Goal: Navigation & Orientation: Find specific page/section

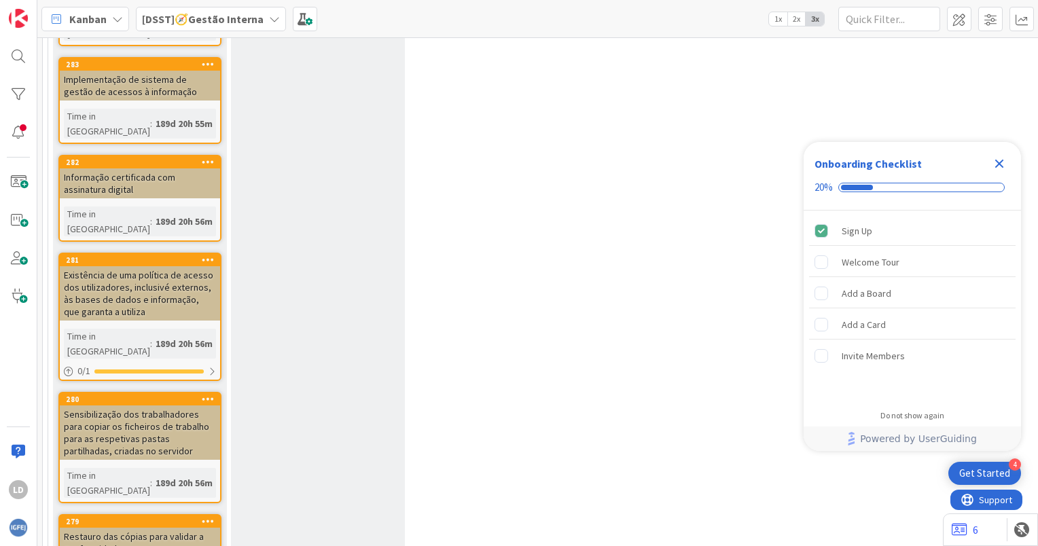
scroll to position [611, 0]
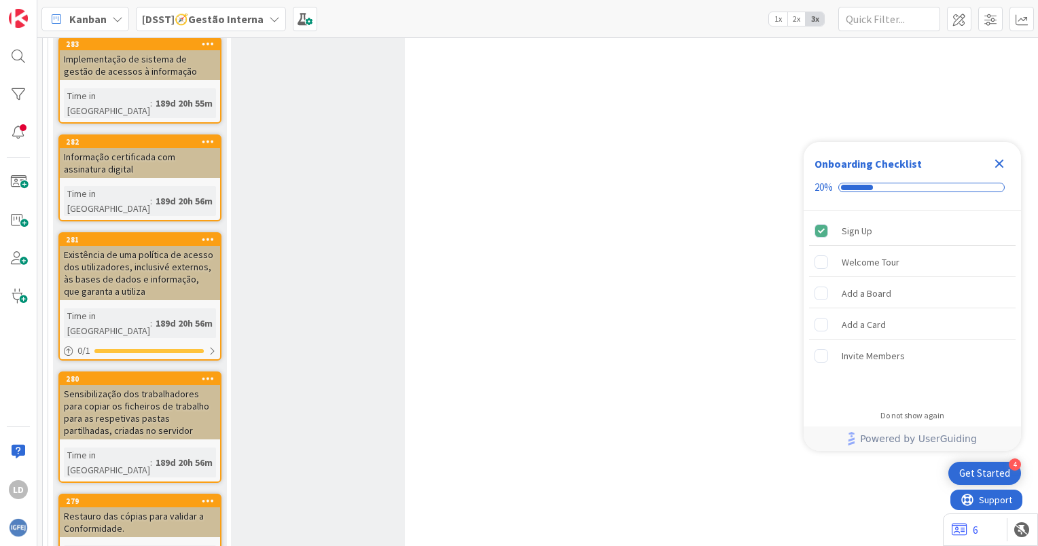
click at [270, 14] on icon at bounding box center [274, 19] width 11 height 11
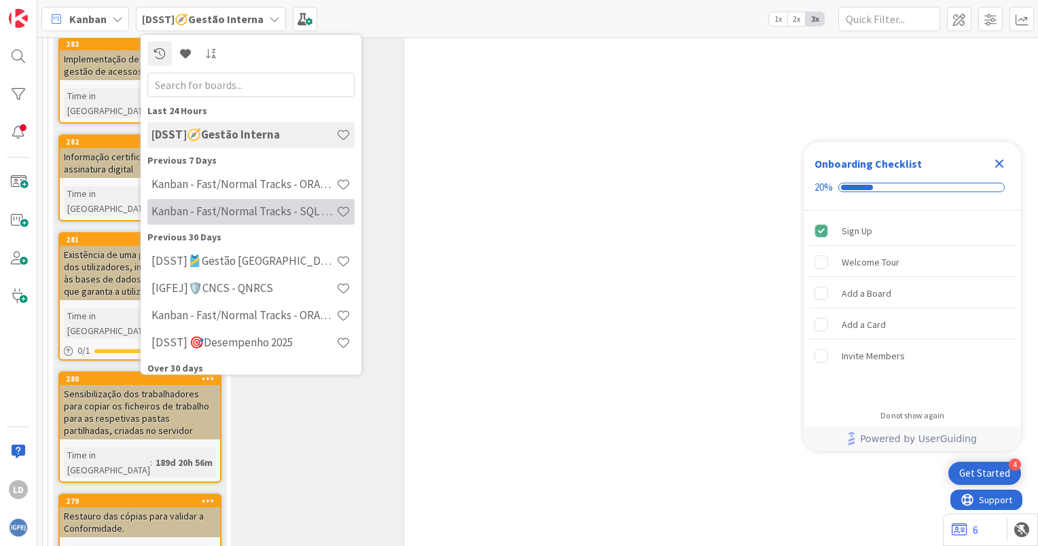
click at [285, 209] on h4 "Kanban - Fast/Normal Tracks - SQL SERVER" at bounding box center [244, 212] width 185 height 14
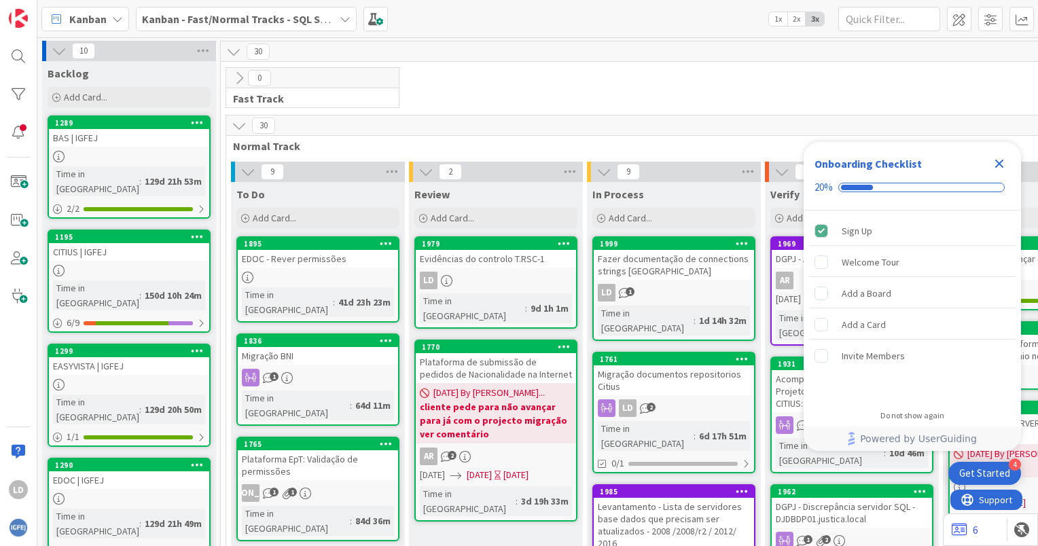
click at [1001, 161] on icon "Close Checklist" at bounding box center [999, 164] width 9 height 9
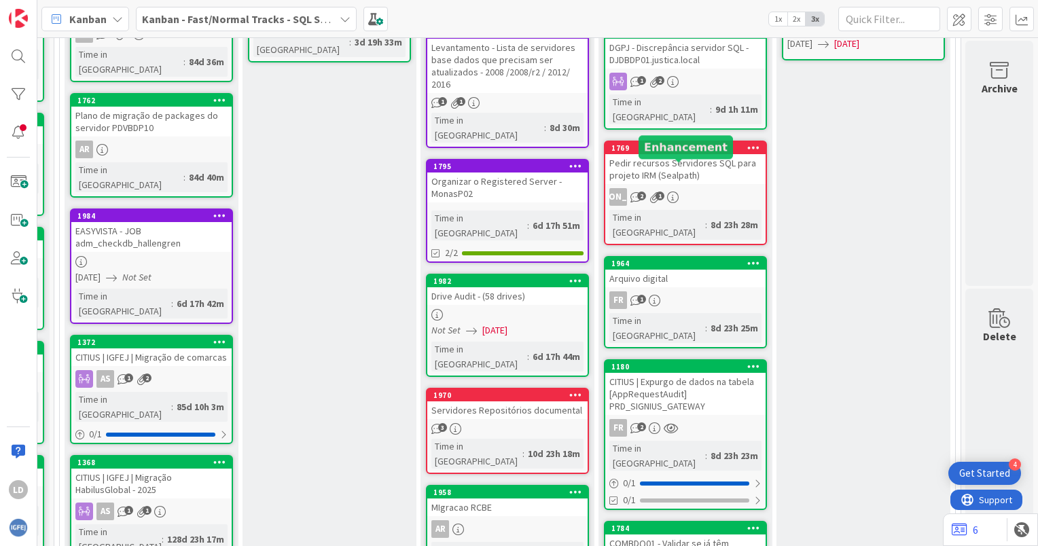
scroll to position [498, 176]
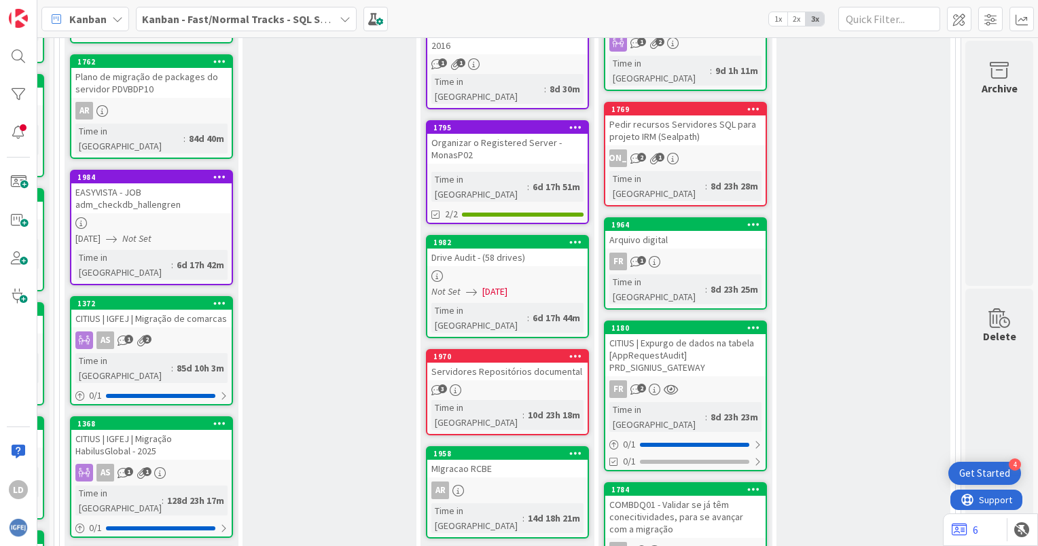
click at [654, 496] on div "COMBDQ01 - Validar se já têm conecitividades, para se avançar com a migração" at bounding box center [685, 517] width 160 height 42
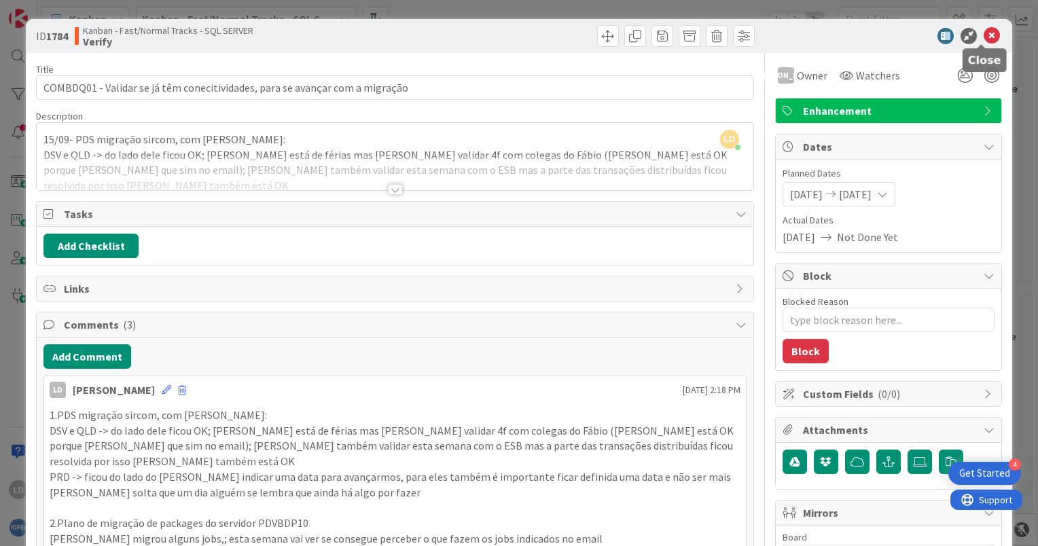
click at [985, 33] on icon at bounding box center [992, 36] width 16 height 16
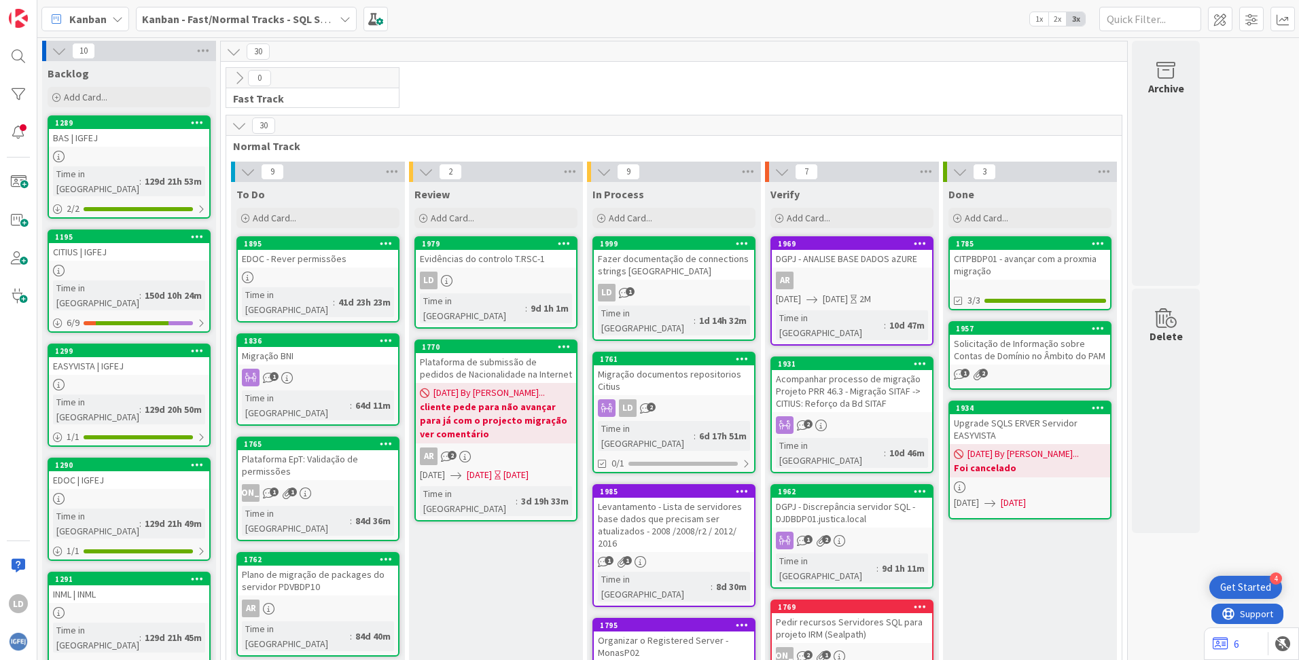
click at [516, 353] on div "Plataforma de submissão de pedidos de Nacionalidade na Internet" at bounding box center [496, 368] width 160 height 30
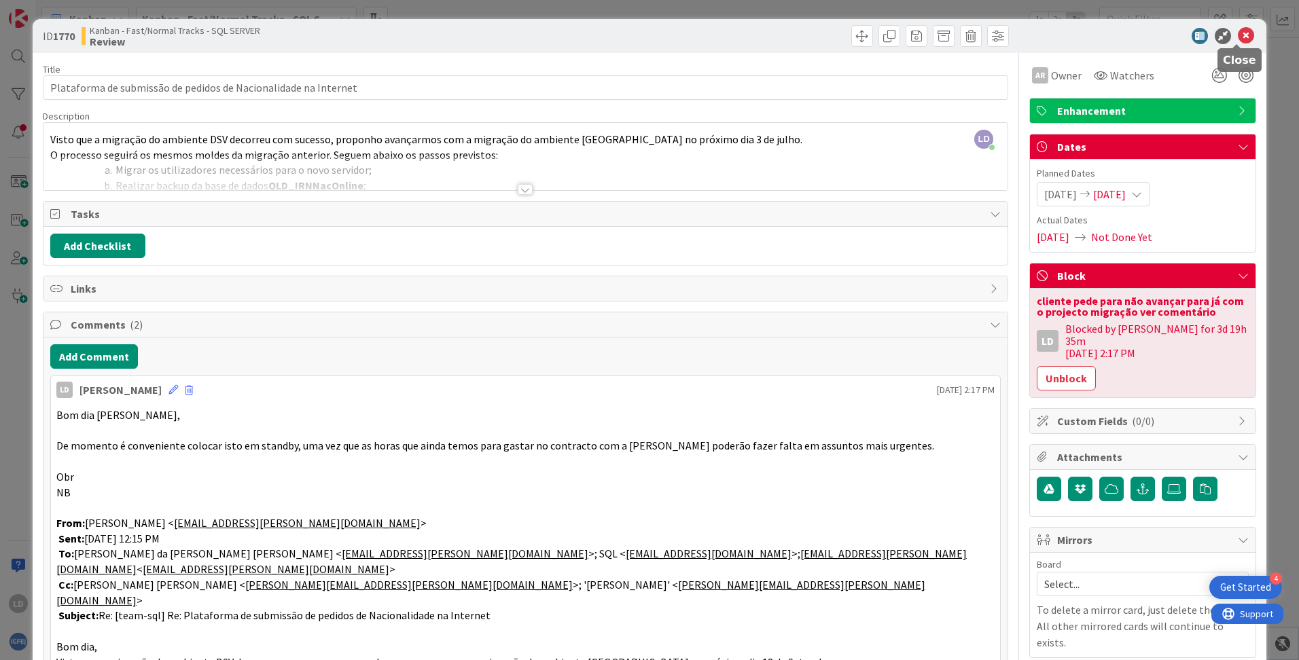
click at [1037, 33] on icon at bounding box center [1246, 36] width 16 height 16
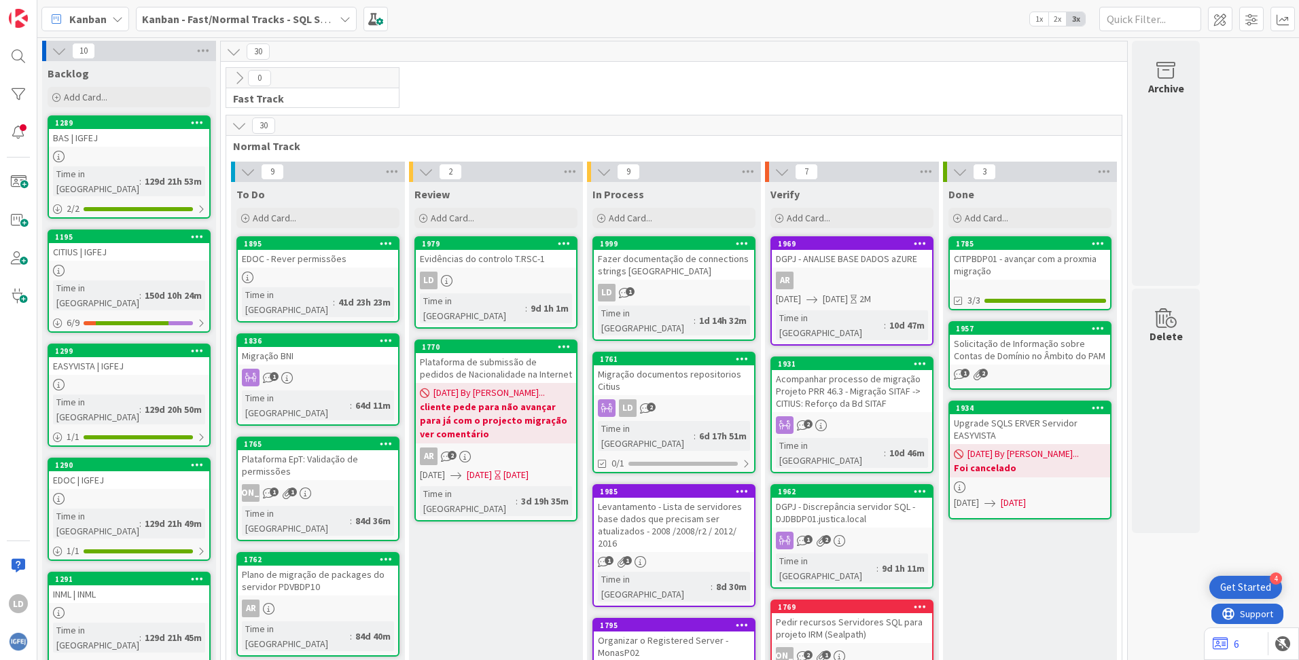
click at [497, 363] on div "Plataforma de submissão de pedidos de Nacionalidade na Internet" at bounding box center [496, 368] width 160 height 30
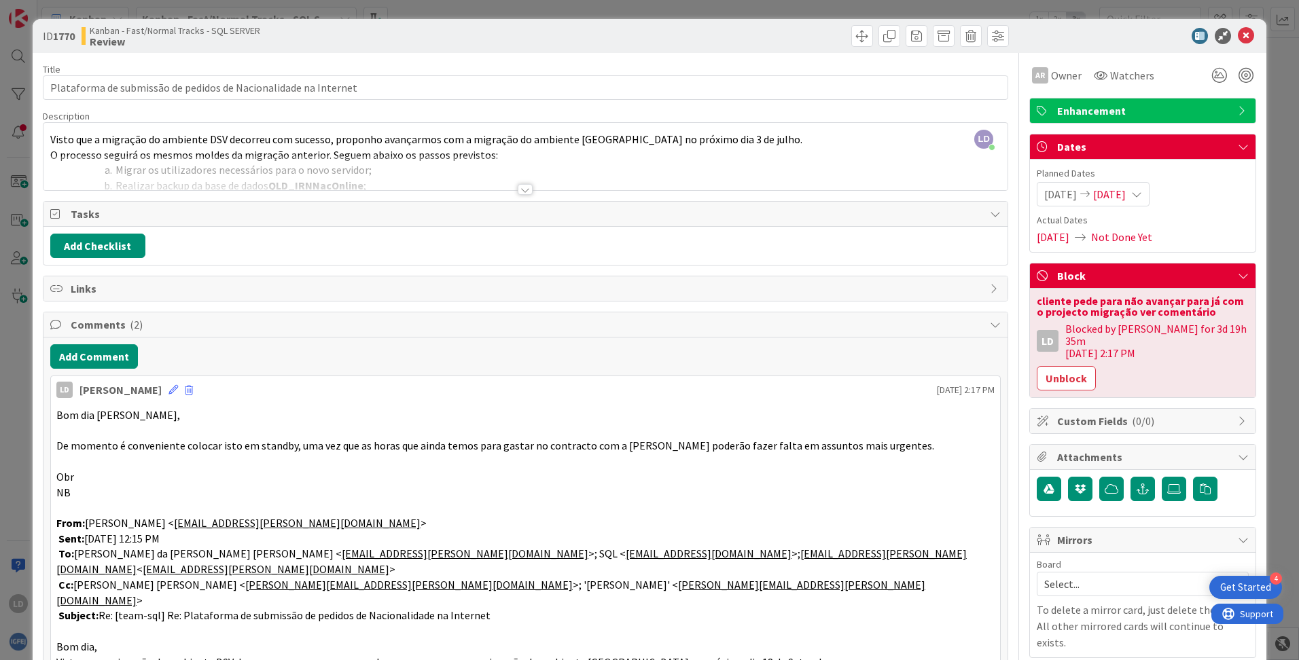
click at [520, 192] on div at bounding box center [525, 189] width 15 height 11
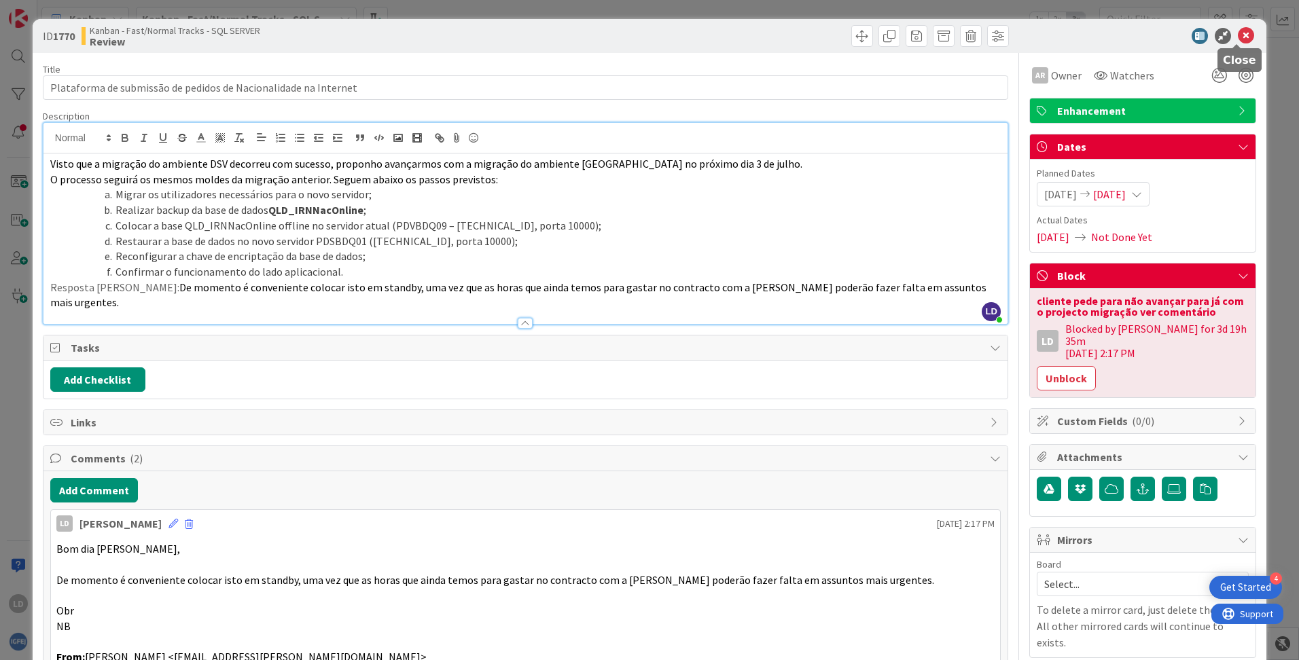
click at [1037, 35] on icon at bounding box center [1246, 36] width 16 height 16
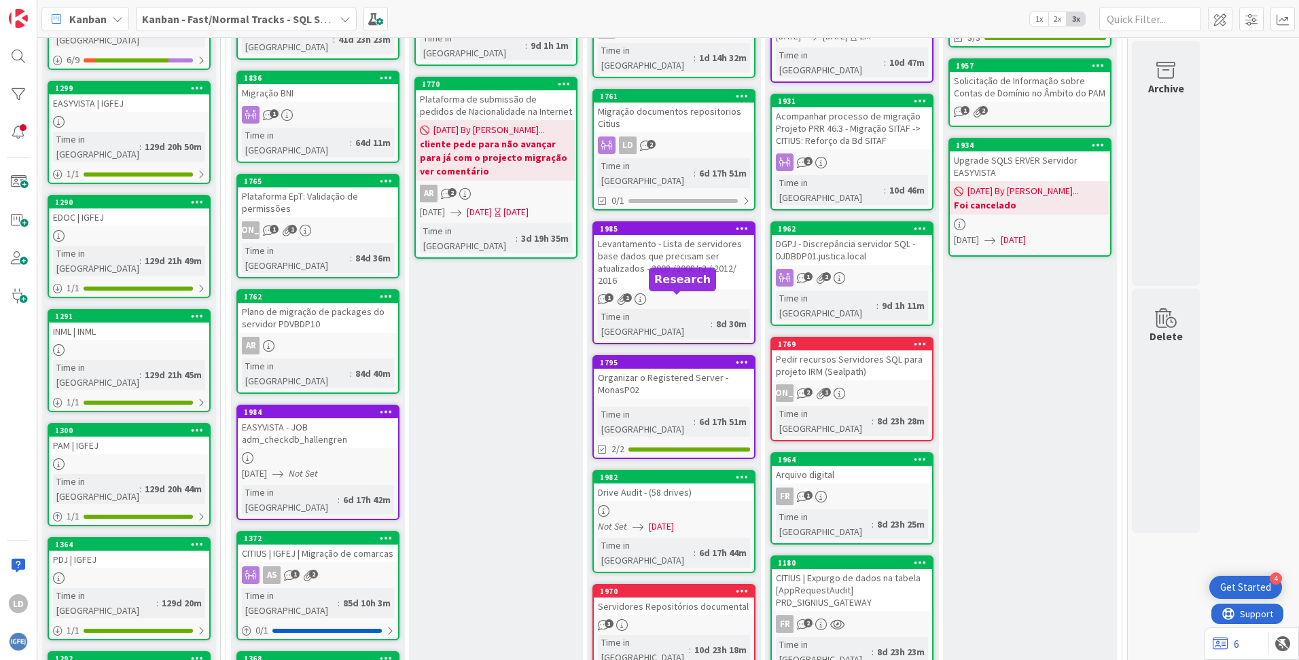
scroll to position [340, 0]
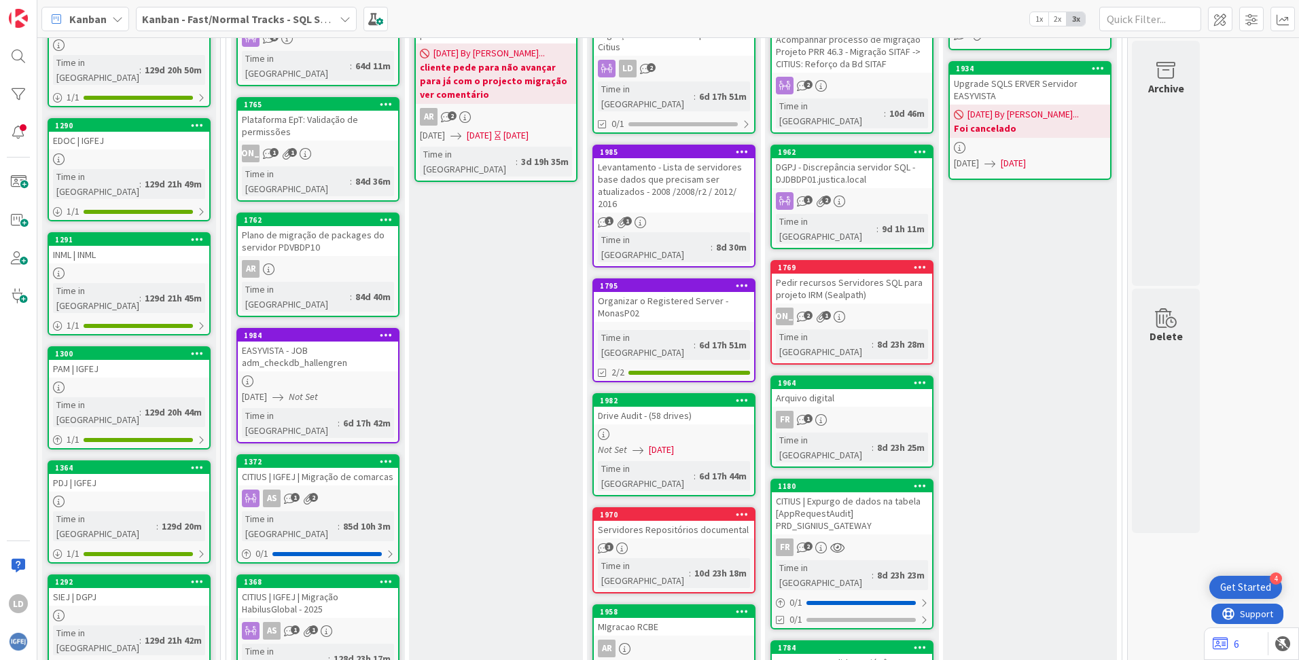
click at [694, 521] on div "Servidores Repositórios documental" at bounding box center [674, 530] width 160 height 18
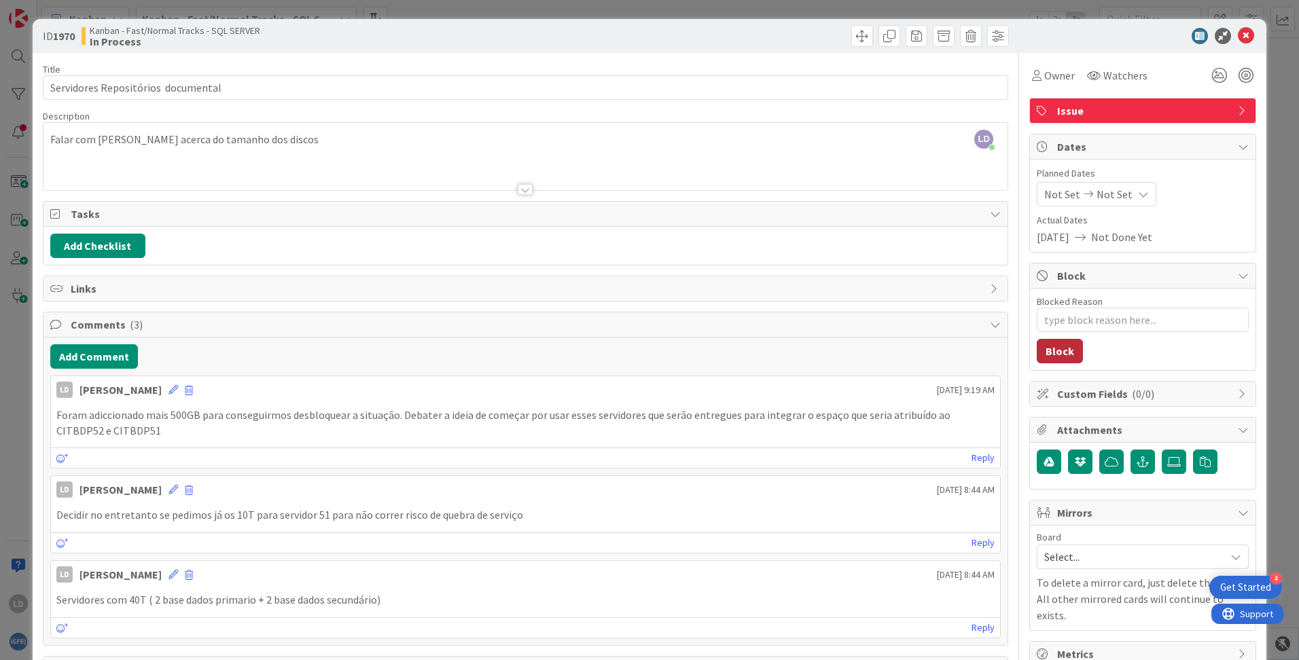
click at [1037, 350] on button "Block" at bounding box center [1060, 351] width 46 height 24
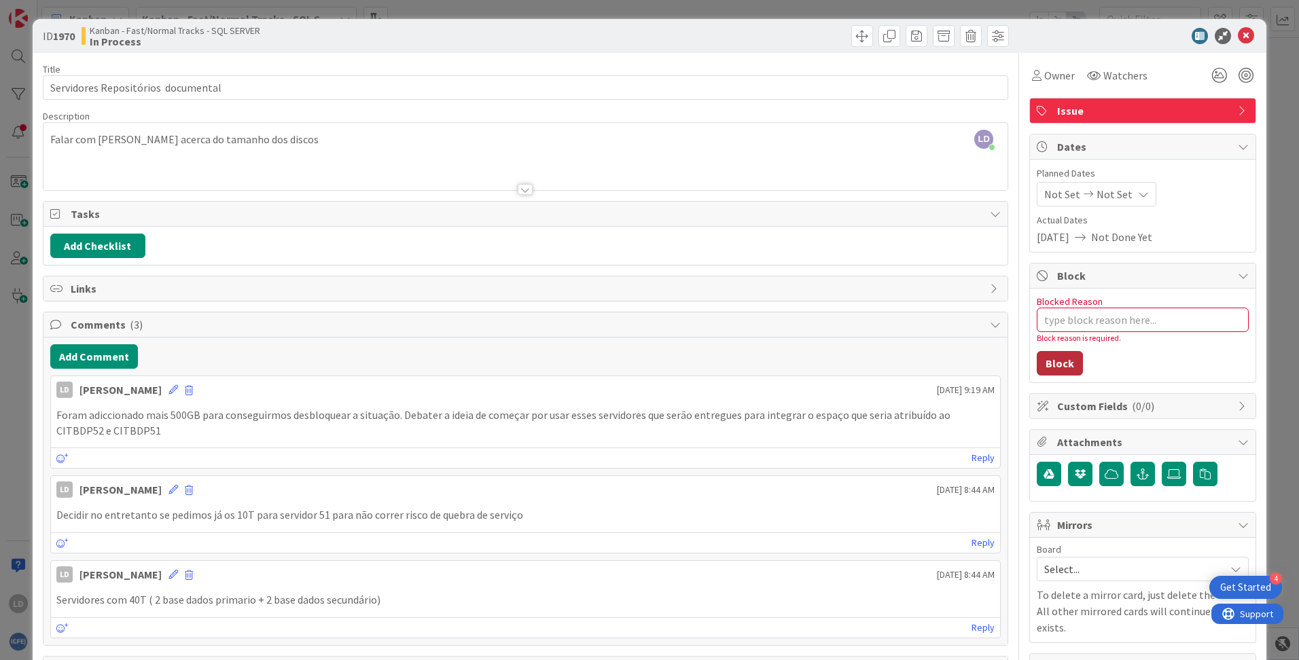
click at [1037, 370] on button "Block" at bounding box center [1060, 363] width 46 height 24
click at [1037, 112] on span "Issue" at bounding box center [1144, 111] width 174 height 16
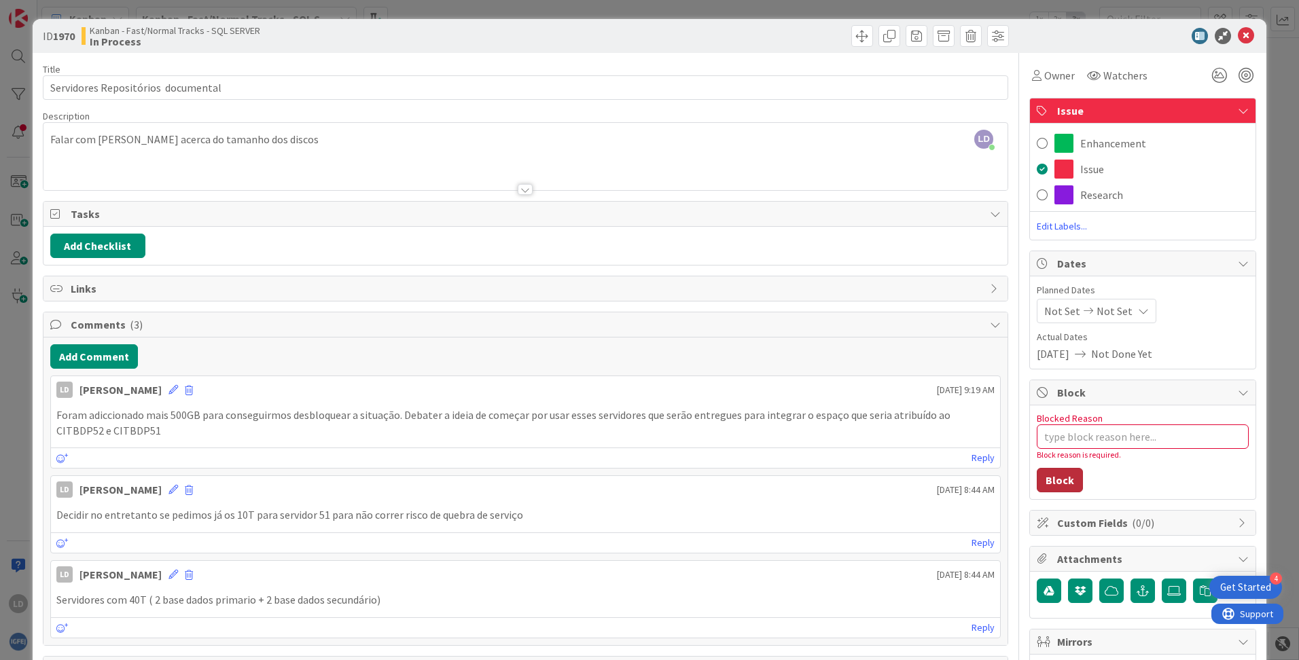
click at [1037, 472] on button "Block" at bounding box center [1060, 480] width 46 height 24
click at [1037, 478] on button "Block" at bounding box center [1060, 480] width 46 height 24
click at [1037, 36] on icon at bounding box center [1246, 36] width 16 height 16
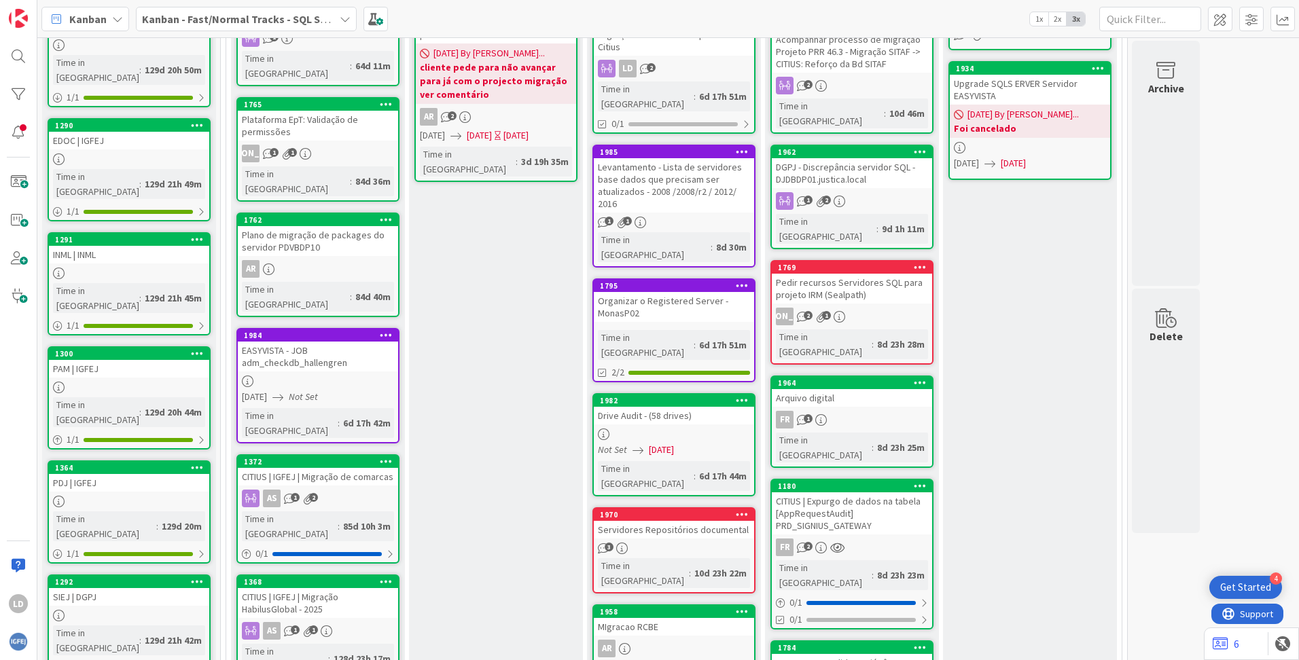
click at [684, 521] on div "Servidores Repositórios documental" at bounding box center [674, 530] width 160 height 18
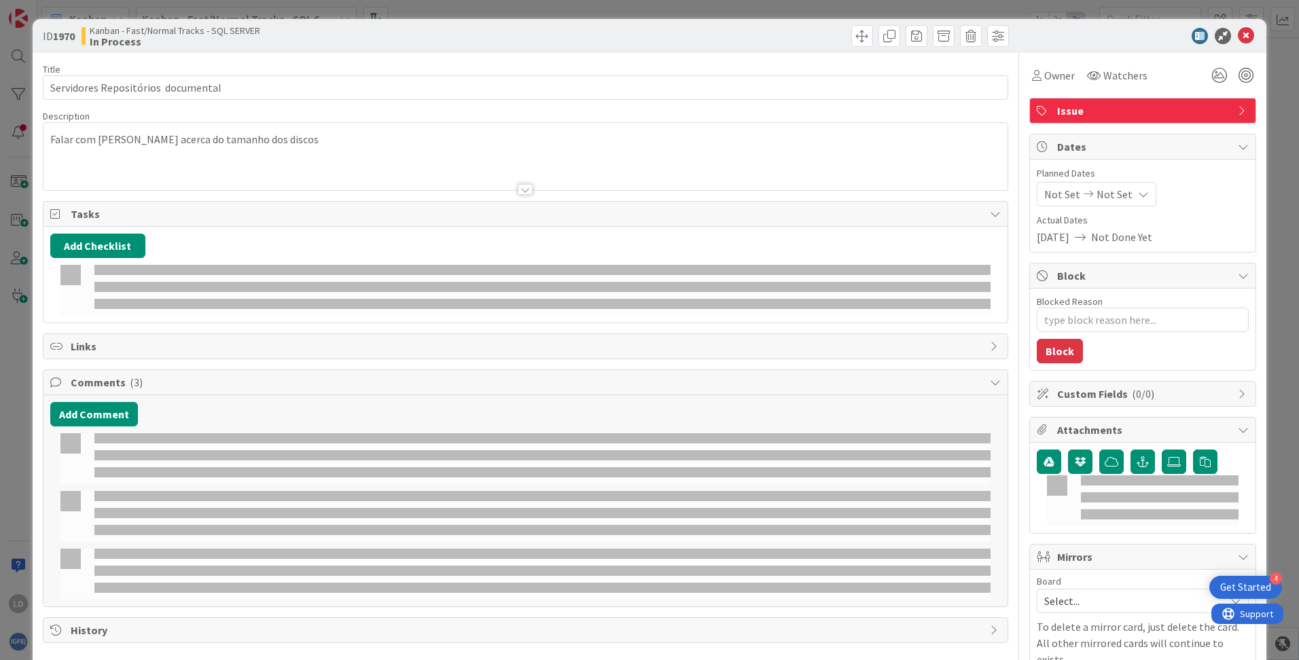
type textarea "x"
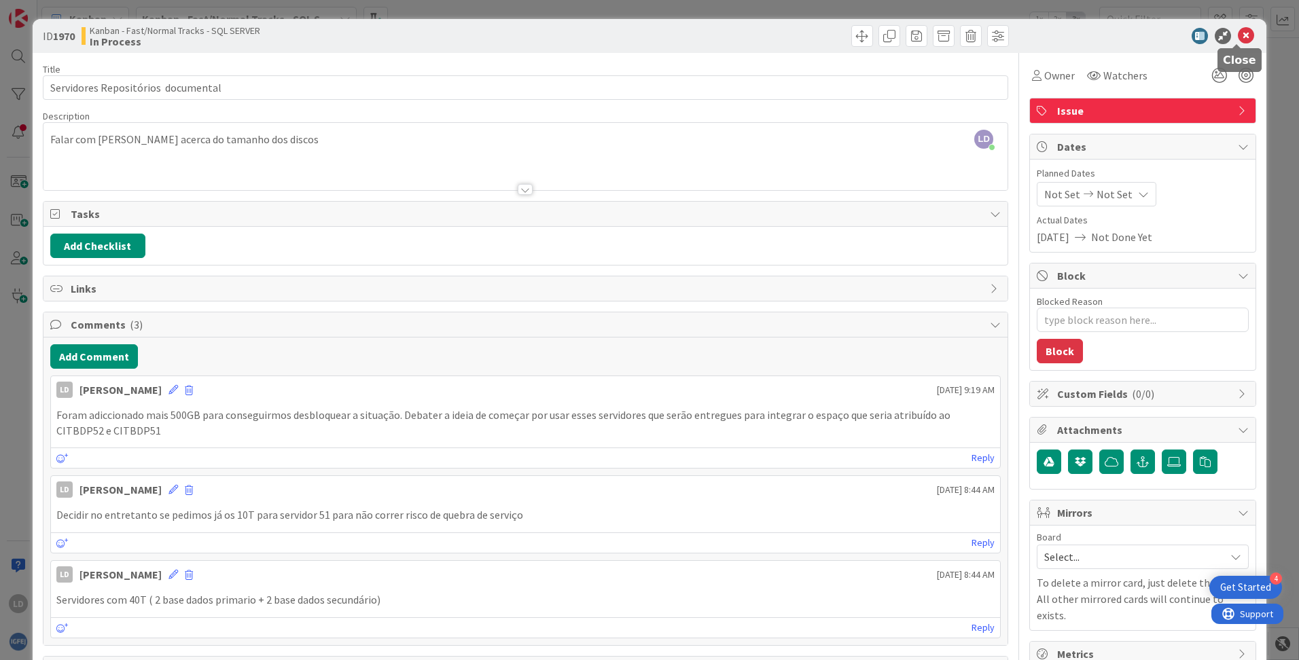
click at [1037, 34] on icon at bounding box center [1246, 36] width 16 height 16
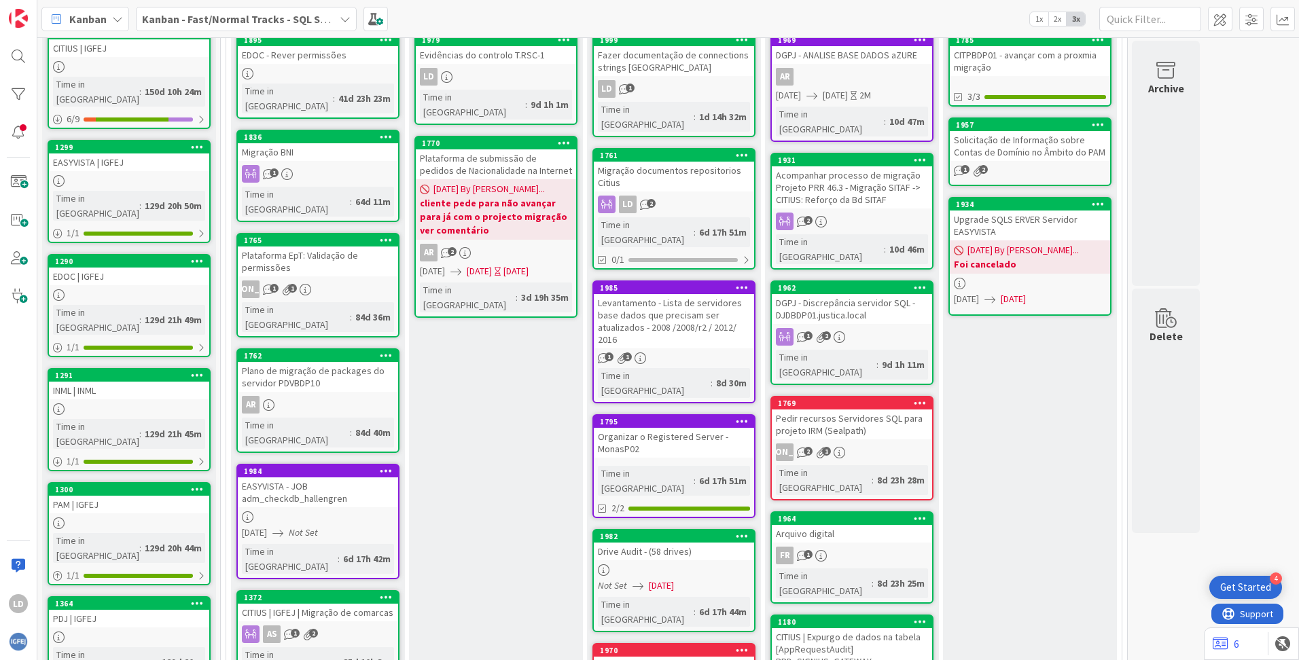
scroll to position [204, 0]
click at [510, 474] on div "Review Add Card... 1979 Evidências do controlo T.RSC-1 LD Time in [GEOGRAPHIC_D…" at bounding box center [496, 535] width 174 height 1114
